Goal: Check status: Check status

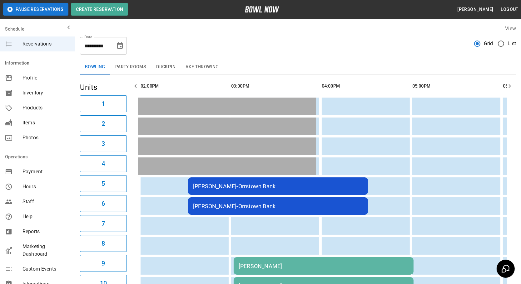
click at [131, 83] on button "button" at bounding box center [135, 86] width 12 height 12
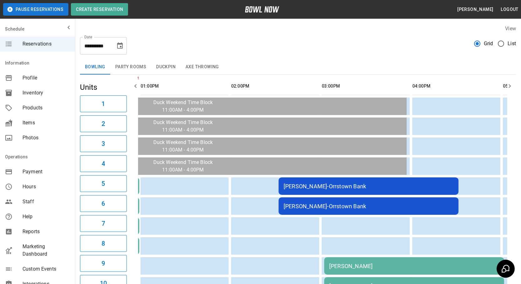
click at [510, 84] on icon "button" at bounding box center [509, 85] width 7 height 7
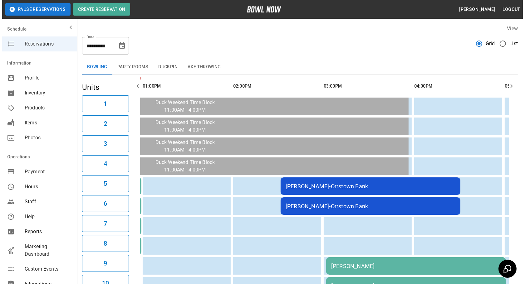
scroll to position [0, 272]
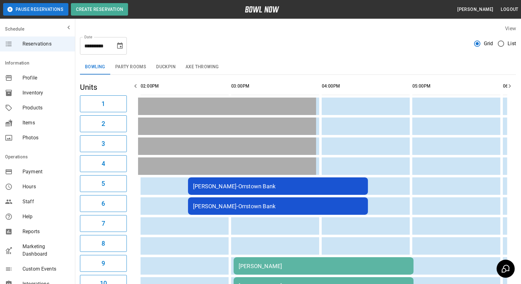
click at [213, 187] on div "[PERSON_NAME]-Orrstown Bank" at bounding box center [278, 186] width 170 height 7
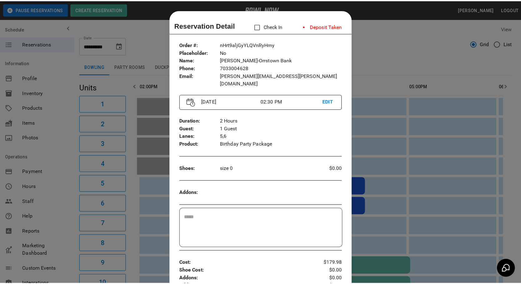
scroll to position [10, 0]
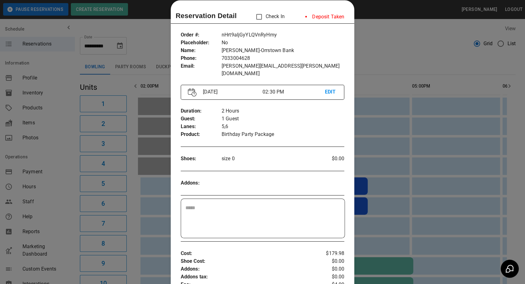
click at [376, 173] on div at bounding box center [262, 142] width 525 height 284
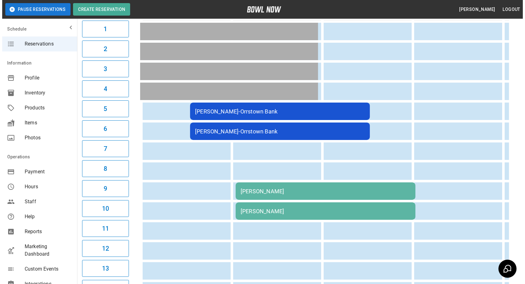
scroll to position [85, 0]
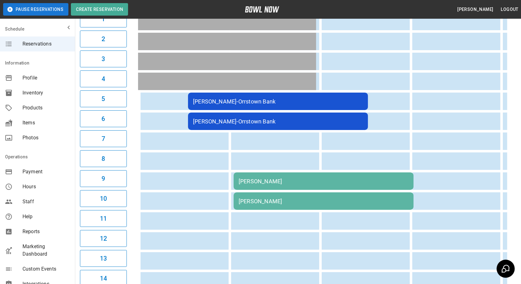
click at [253, 99] on div "[PERSON_NAME]-Orrstown Bank" at bounding box center [278, 101] width 170 height 7
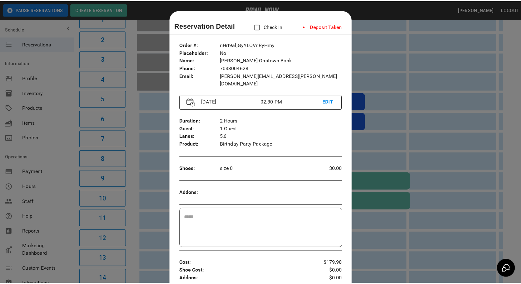
scroll to position [10, 0]
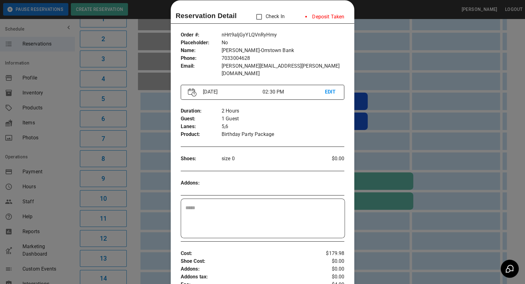
click at [403, 138] on div at bounding box center [262, 142] width 525 height 284
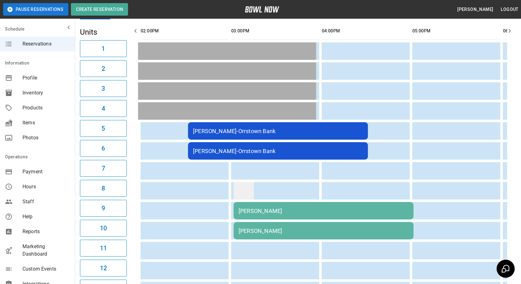
scroll to position [0, 0]
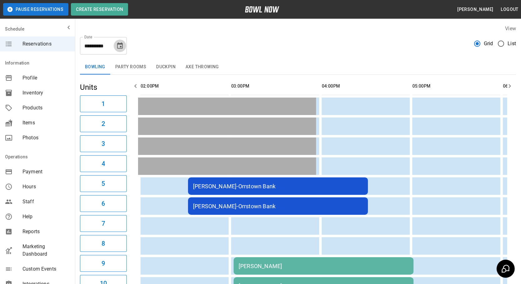
click at [118, 47] on icon "Choose date, selected date is Oct 18, 2025" at bounding box center [119, 45] width 7 height 7
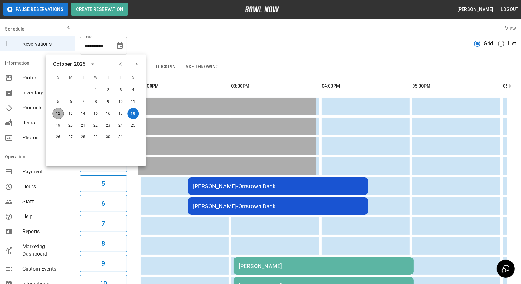
click at [59, 113] on button "12" at bounding box center [57, 113] width 11 height 11
type input "**********"
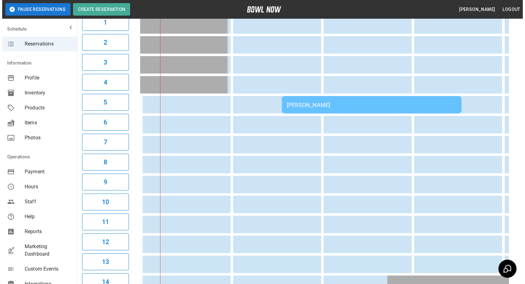
scroll to position [28, 0]
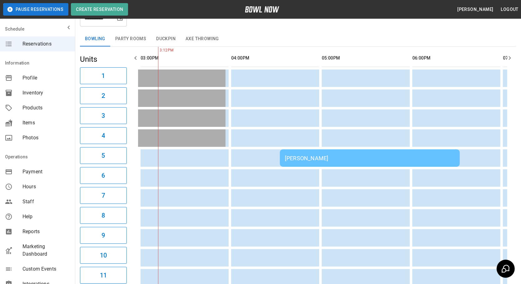
click at [358, 161] on td "[PERSON_NAME]" at bounding box center [370, 158] width 180 height 17
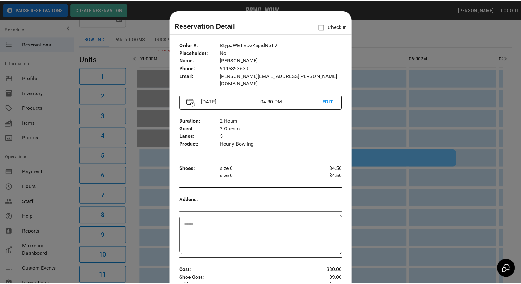
scroll to position [10, 0]
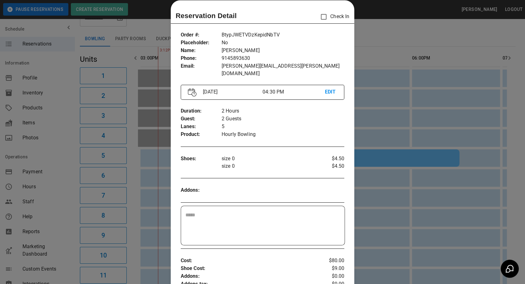
drag, startPoint x: 358, startPoint y: 161, endPoint x: 381, endPoint y: 150, distance: 25.6
click at [357, 161] on div at bounding box center [262, 142] width 525 height 284
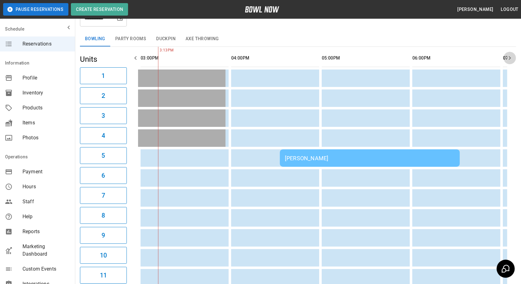
click at [513, 58] on icon "button" at bounding box center [509, 57] width 7 height 7
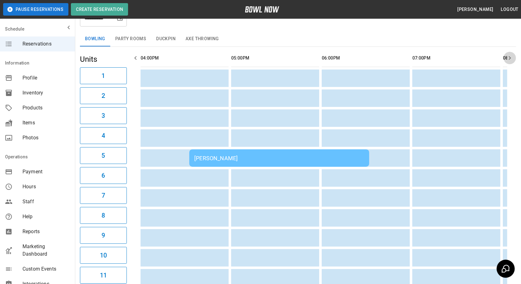
click at [513, 58] on icon "button" at bounding box center [509, 57] width 7 height 7
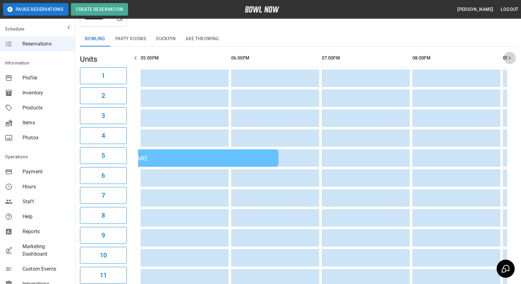
click at [513, 58] on icon "button" at bounding box center [509, 57] width 7 height 7
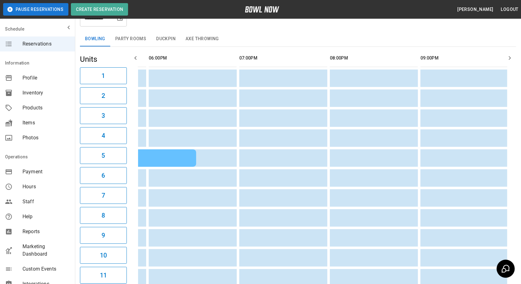
click at [513, 58] on icon "button" at bounding box center [509, 57] width 7 height 7
click at [140, 56] on button "button" at bounding box center [135, 58] width 12 height 12
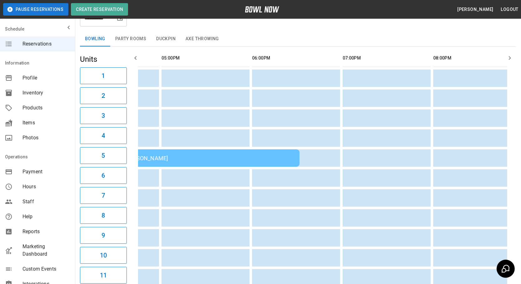
click at [140, 56] on button "button" at bounding box center [135, 58] width 12 height 12
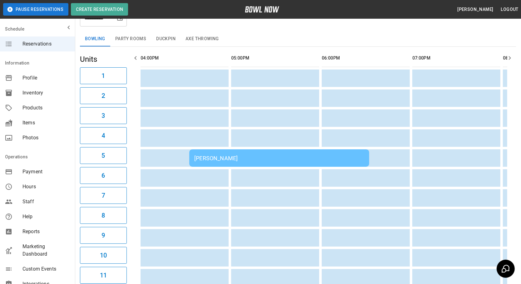
click at [140, 56] on button "button" at bounding box center [135, 58] width 12 height 12
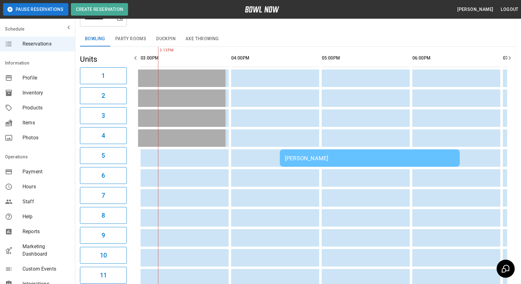
click at [140, 56] on button "button" at bounding box center [135, 58] width 12 height 12
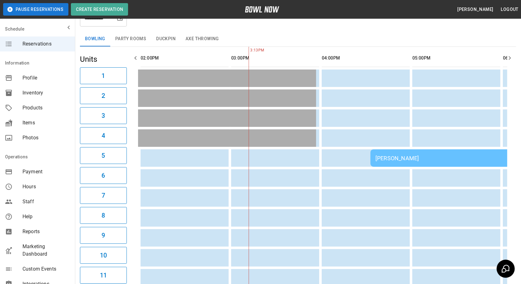
click at [420, 160] on td "[PERSON_NAME]" at bounding box center [460, 158] width 180 height 17
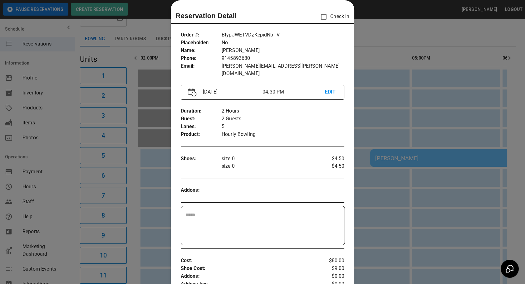
click at [475, 238] on div at bounding box center [262, 142] width 525 height 284
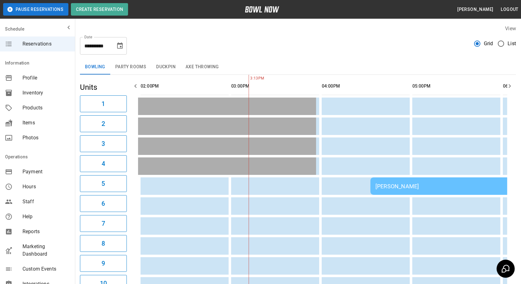
click at [163, 70] on button "Duckpin" at bounding box center [165, 67] width 29 height 15
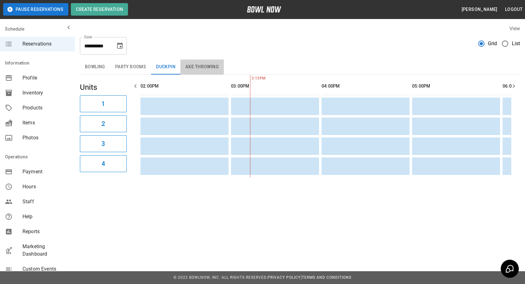
click at [214, 61] on button "Axe Throwing" at bounding box center [201, 67] width 43 height 15
click at [93, 70] on button "Bowling" at bounding box center [95, 67] width 30 height 15
